Goal: Transaction & Acquisition: Purchase product/service

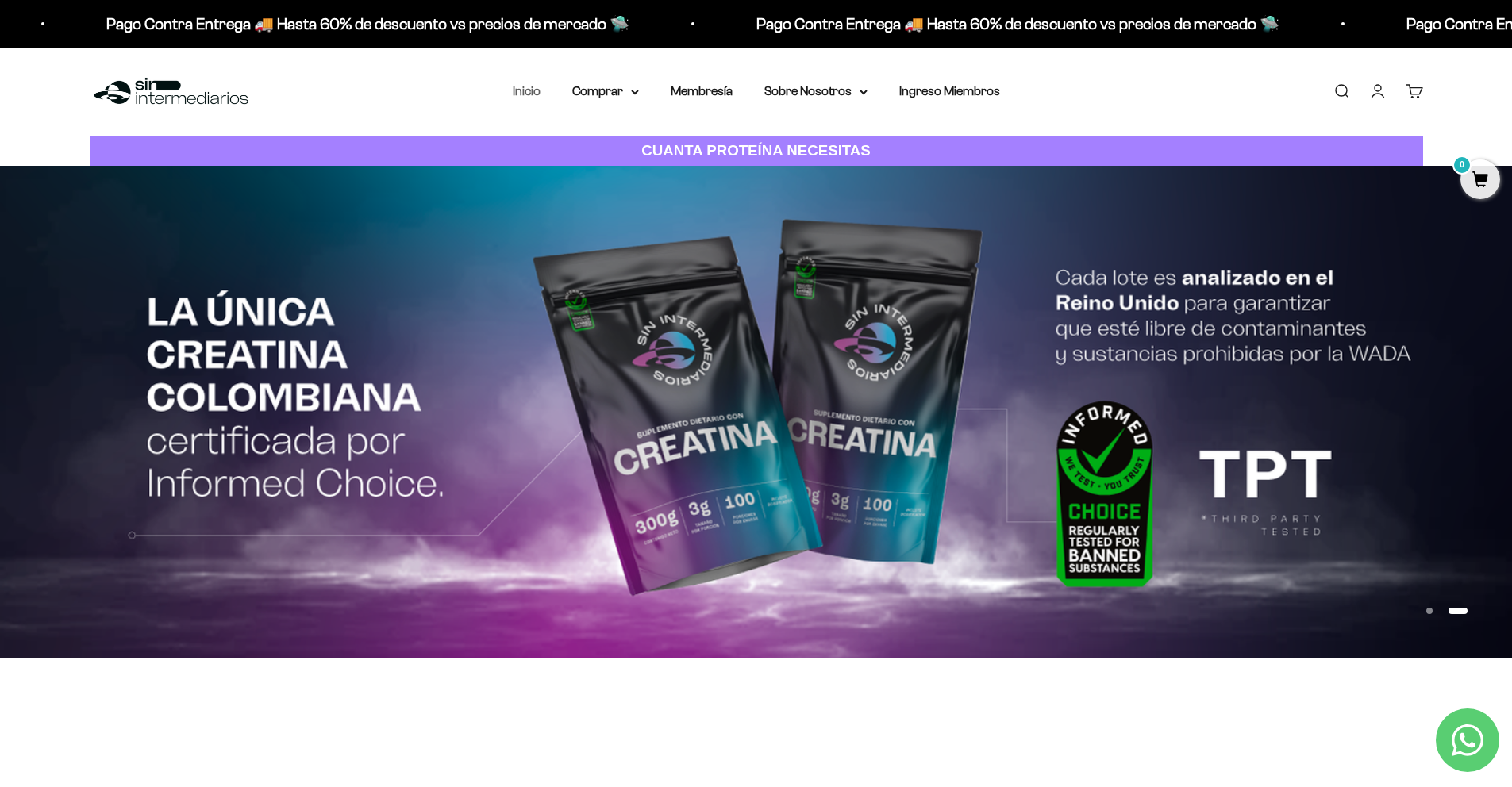
click at [524, 91] on link "Inicio" at bounding box center [526, 91] width 28 height 13
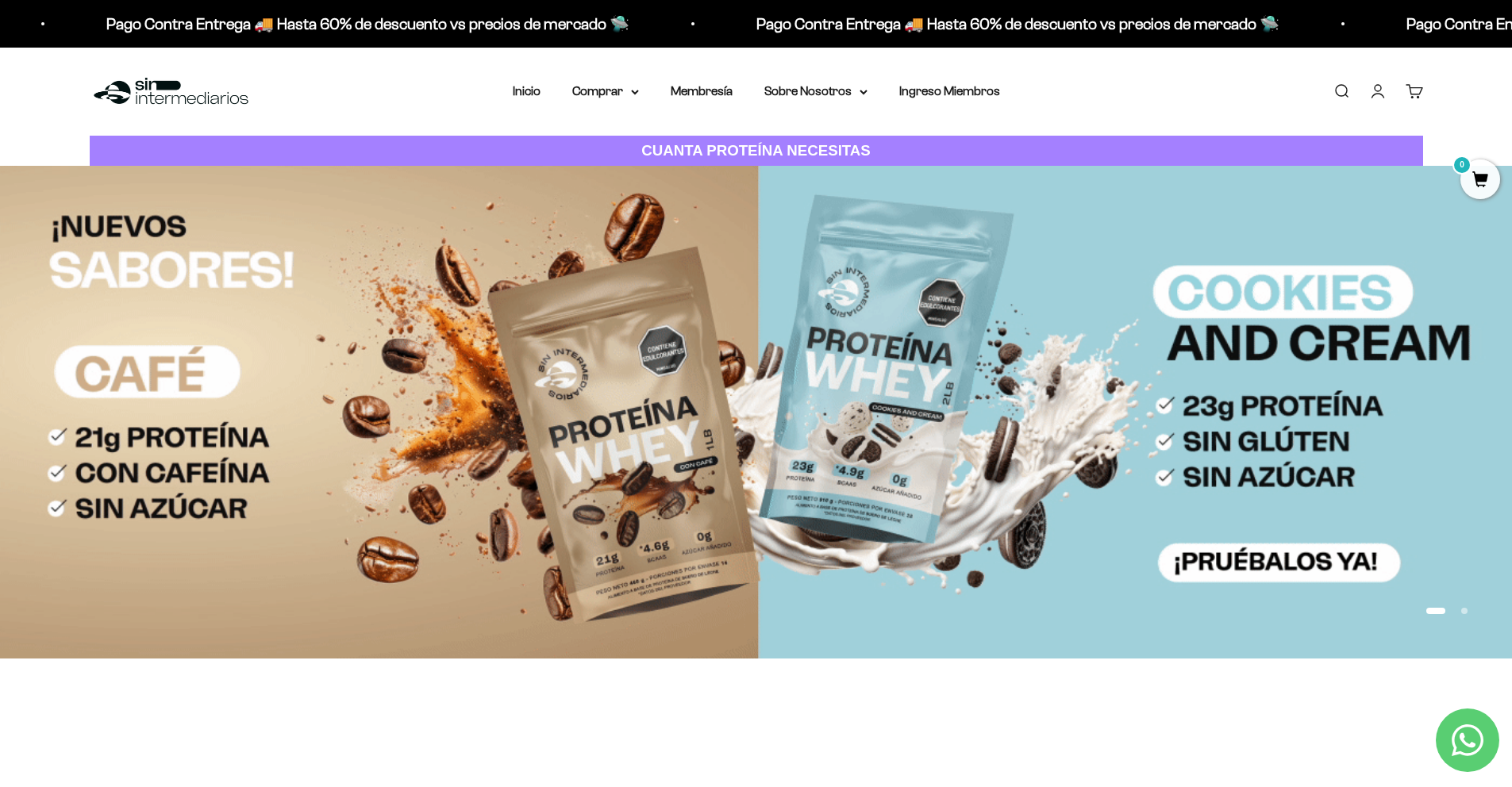
click at [530, 443] on img at bounding box center [756, 411] width 1512 height 492
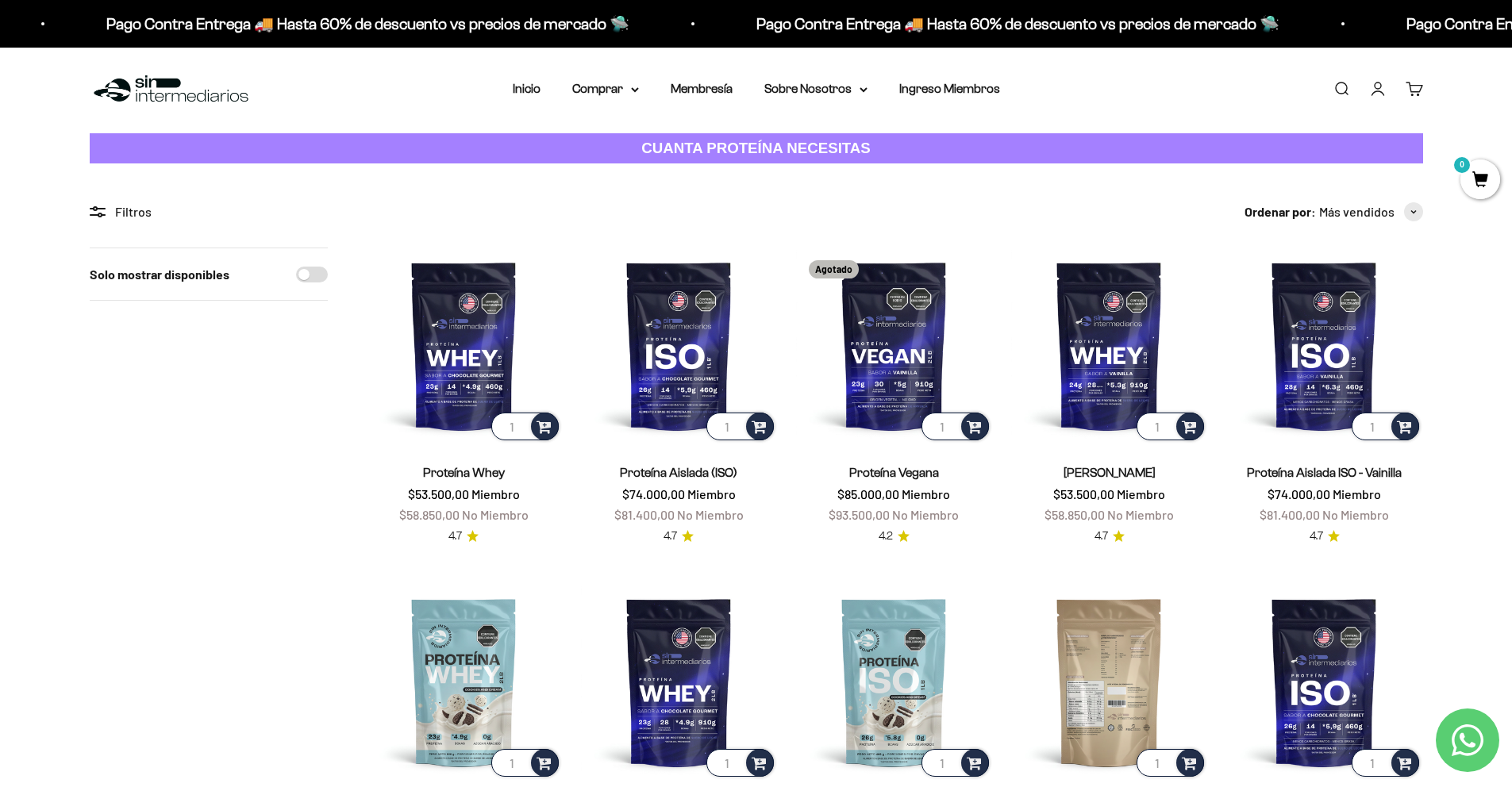
scroll to position [4, 0]
click at [1125, 702] on img at bounding box center [1109, 681] width 196 height 196
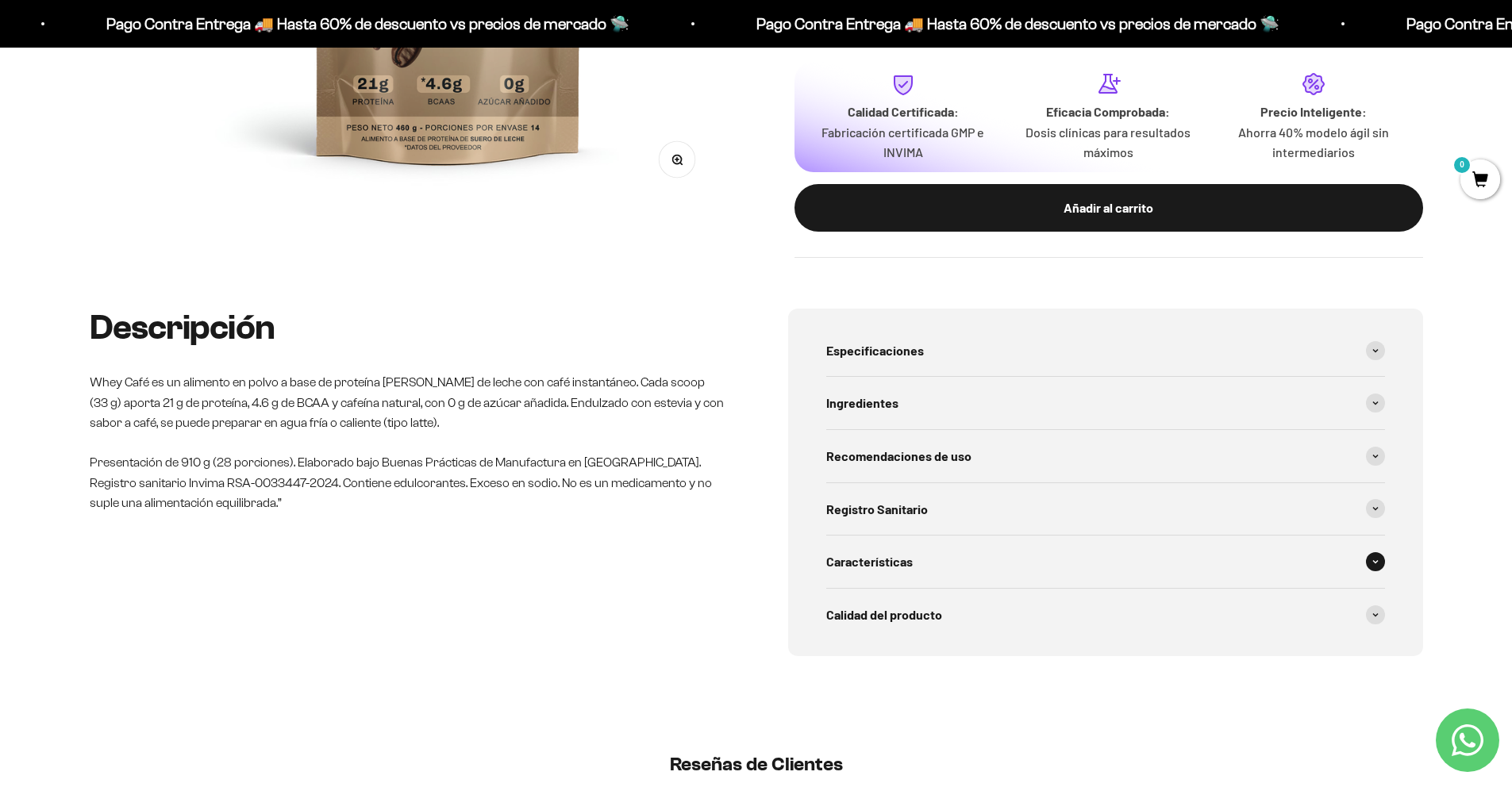
scroll to position [556, 0]
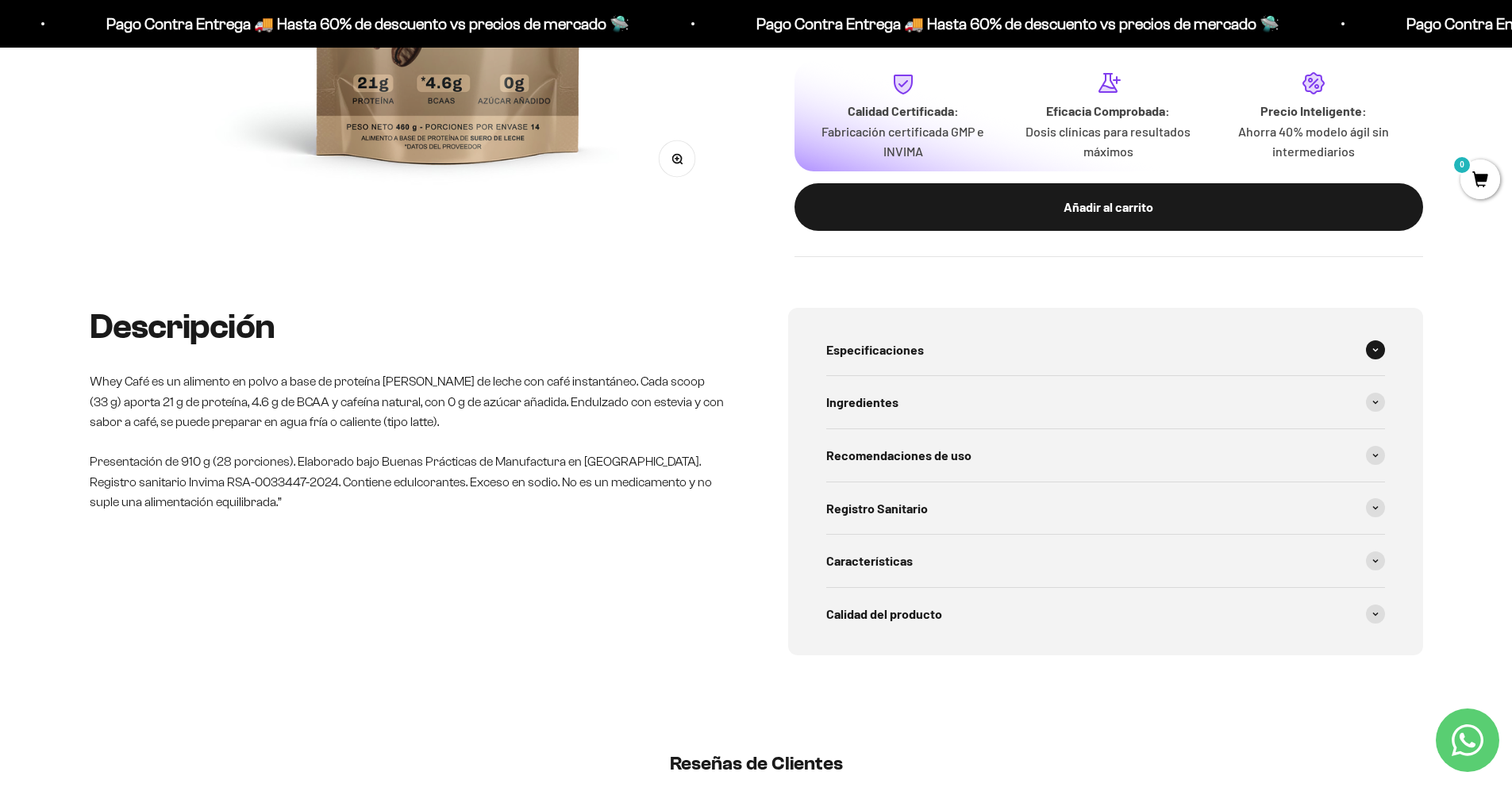
click at [886, 350] on span "Especificaciones" at bounding box center [874, 350] width 98 height 21
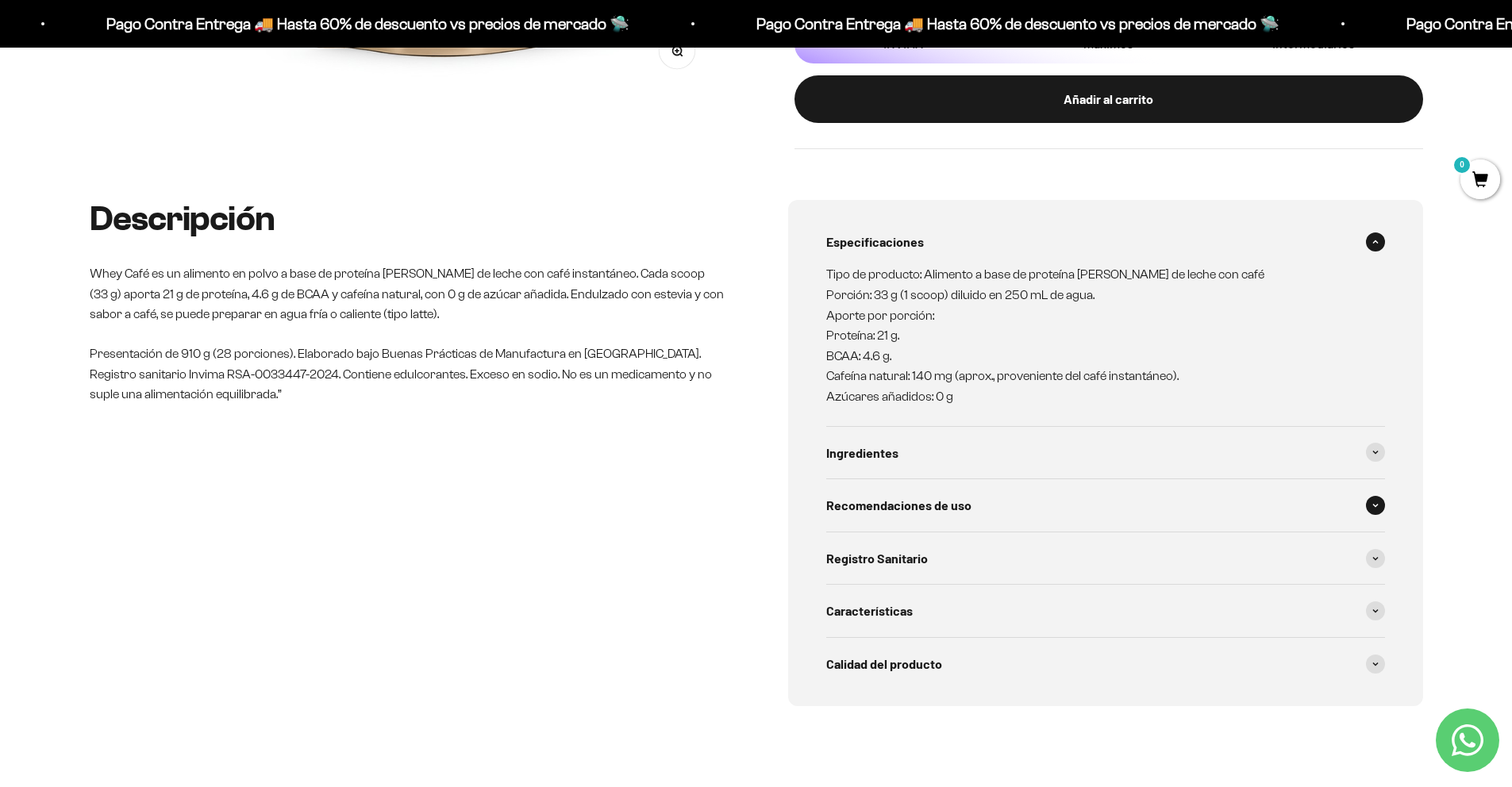
scroll to position [673, 0]
